Goal: Information Seeking & Learning: Learn about a topic

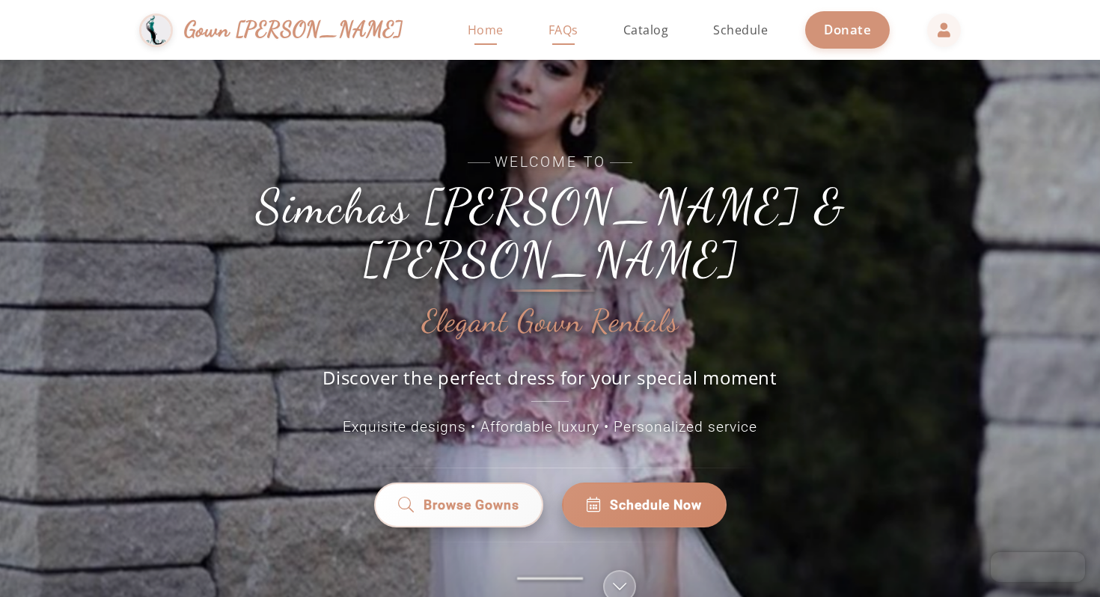
click at [548, 31] on span "FAQs" at bounding box center [563, 30] width 30 height 16
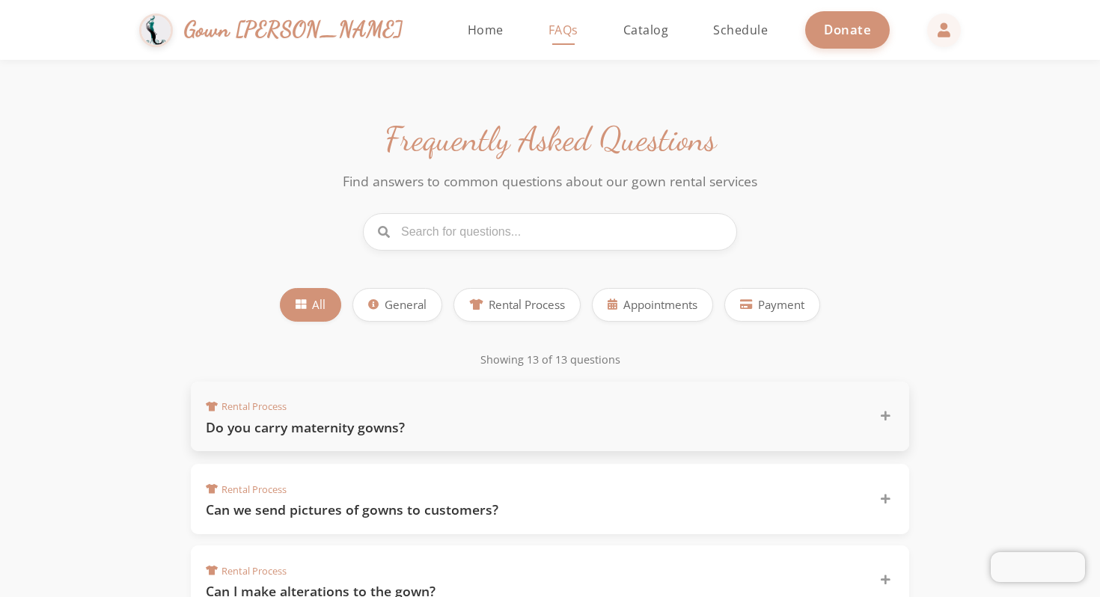
click at [434, 425] on h3 "Do you carry maternity gowns?" at bounding box center [533, 427] width 655 height 19
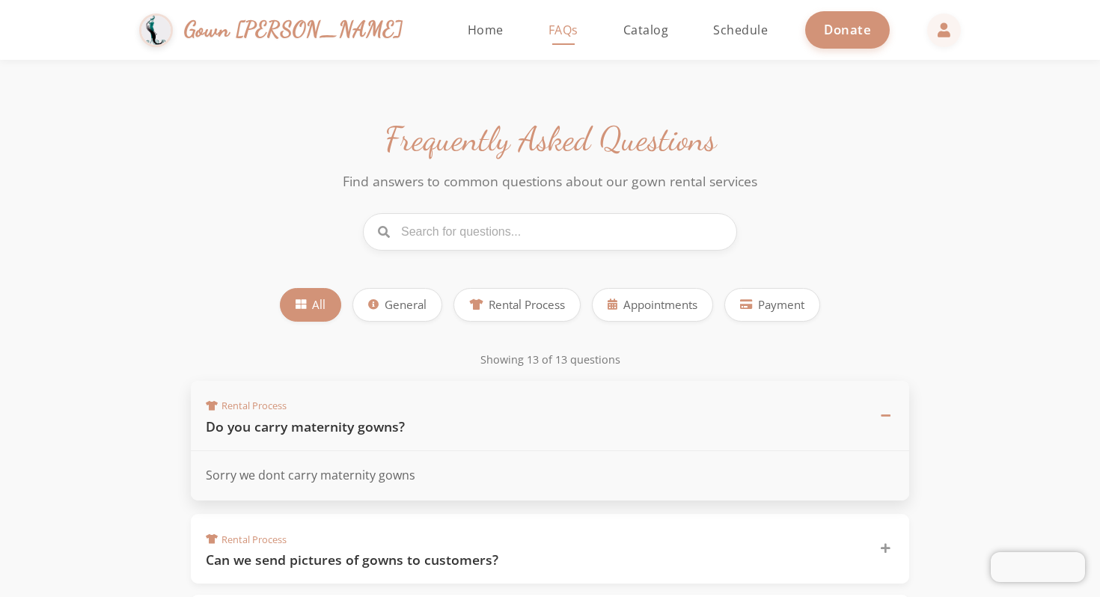
click at [434, 425] on h3 "Do you carry maternity gowns?" at bounding box center [533, 426] width 655 height 19
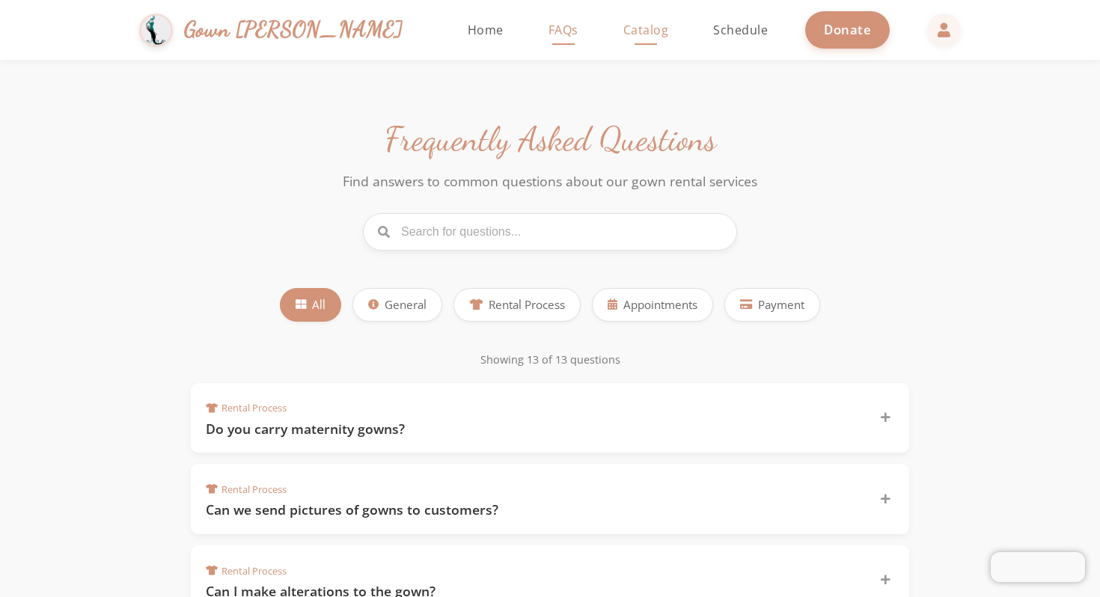
click at [617, 32] on link "Catalog" at bounding box center [646, 30] width 76 height 60
